Goal: Find specific page/section: Find specific page/section

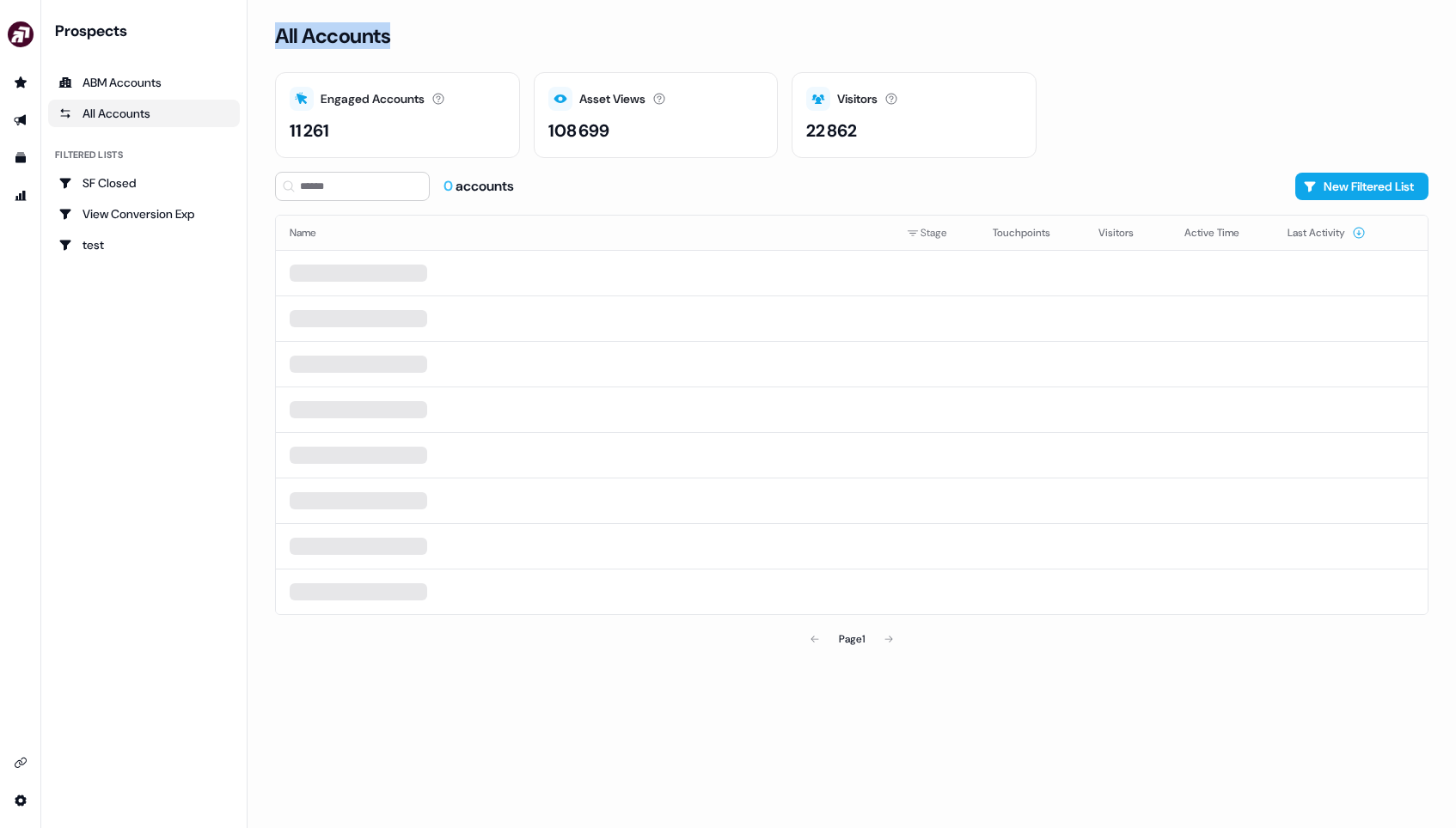
drag, startPoint x: 408, startPoint y: 37, endPoint x: 262, endPoint y: 40, distance: 146.0
click at [262, 40] on div "All Accounts Engaged Accounts Accounts that have interacted with an asset. 11 2…" at bounding box center [851, 414] width 1208 height 828
click at [379, 37] on h3 "All Accounts" at bounding box center [333, 36] width 116 height 26
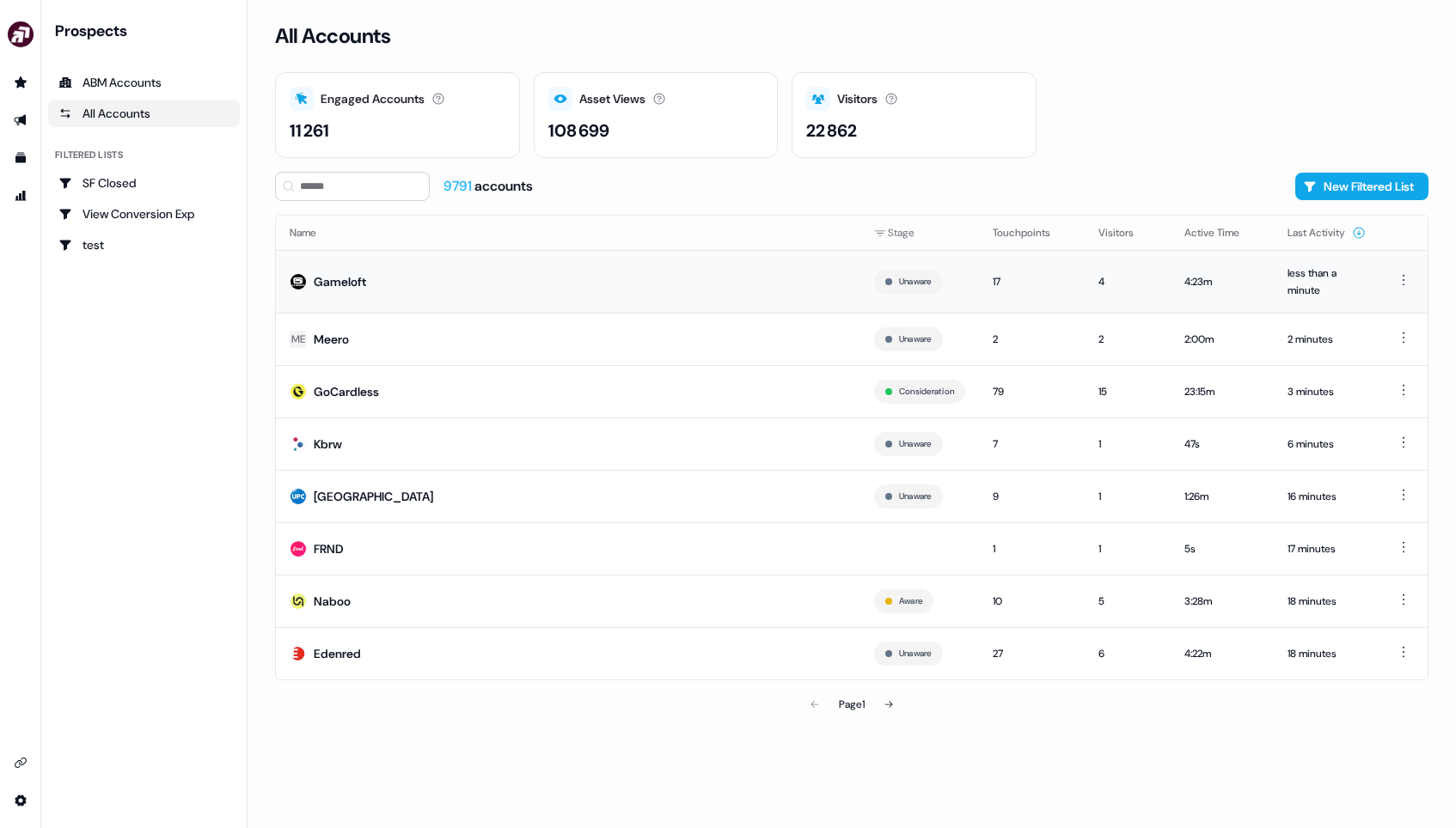
click at [437, 274] on td "Gameloft" at bounding box center [568, 282] width 584 height 62
click at [509, 292] on td "Gameloft" at bounding box center [568, 282] width 584 height 62
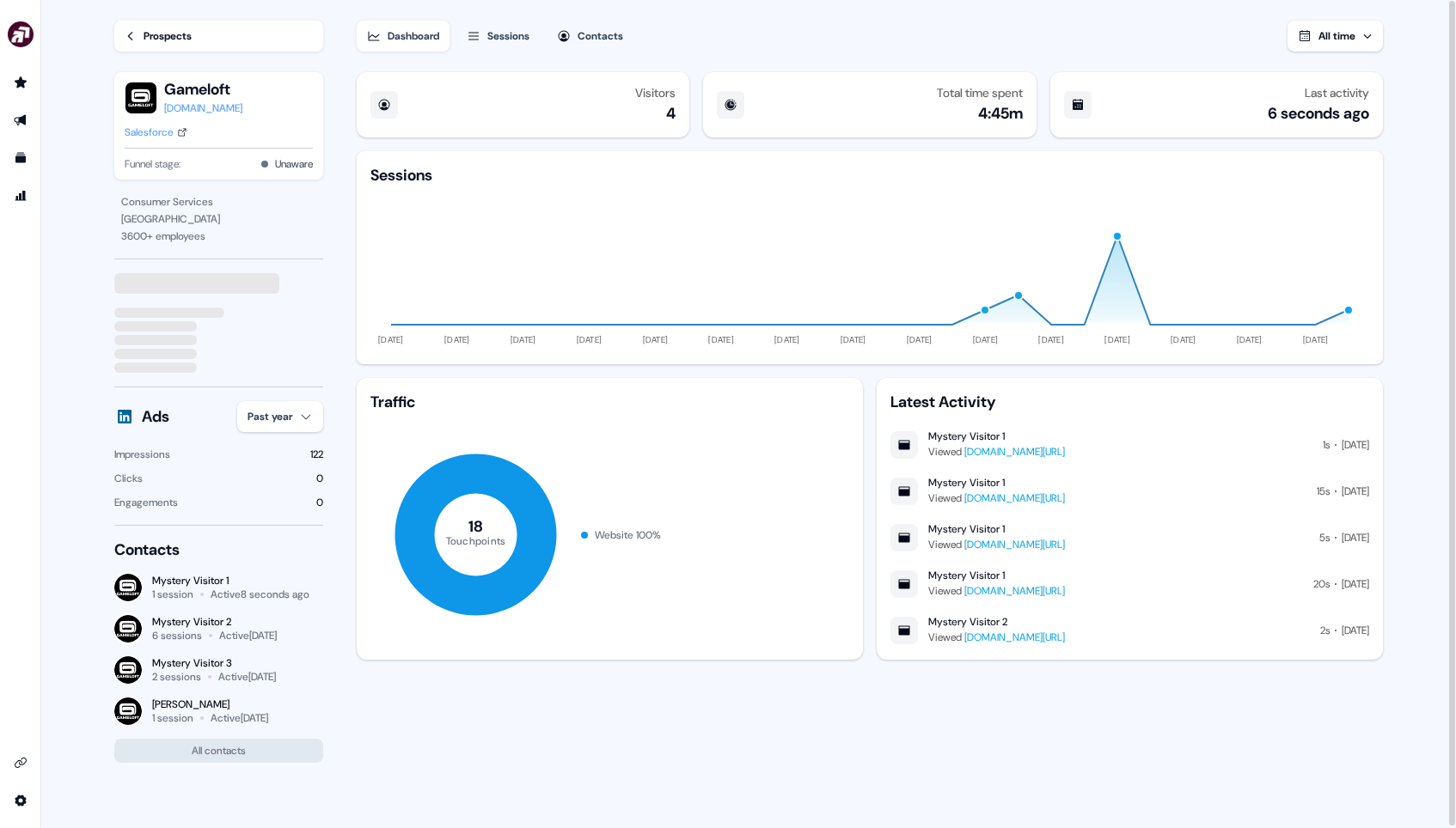
click at [215, 28] on link "Prospects" at bounding box center [219, 36] width 209 height 31
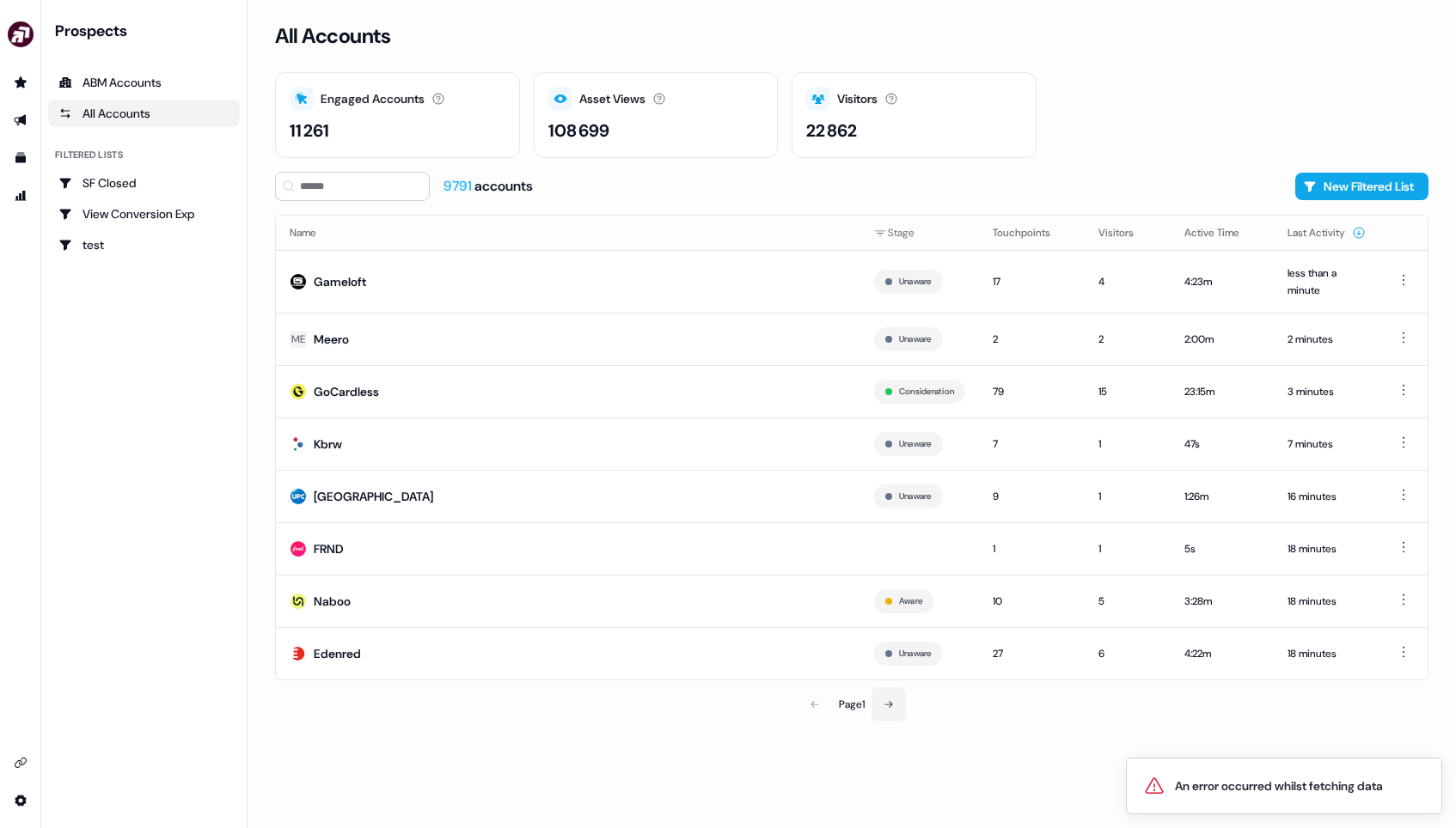
click at [898, 701] on button at bounding box center [888, 703] width 34 height 34
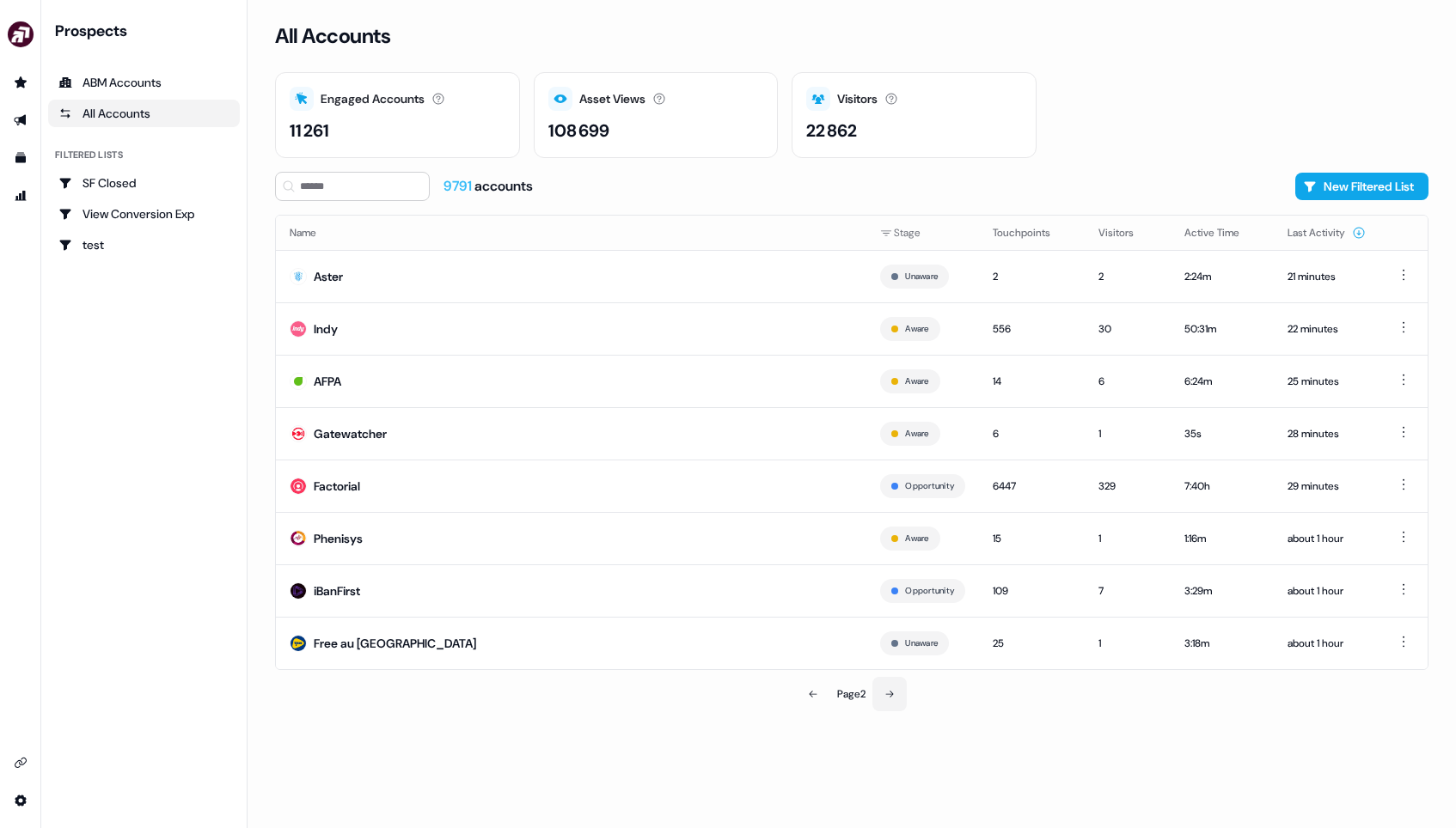
click at [894, 692] on icon at bounding box center [890, 693] width 7 height 6
